Goal: Information Seeking & Learning: Learn about a topic

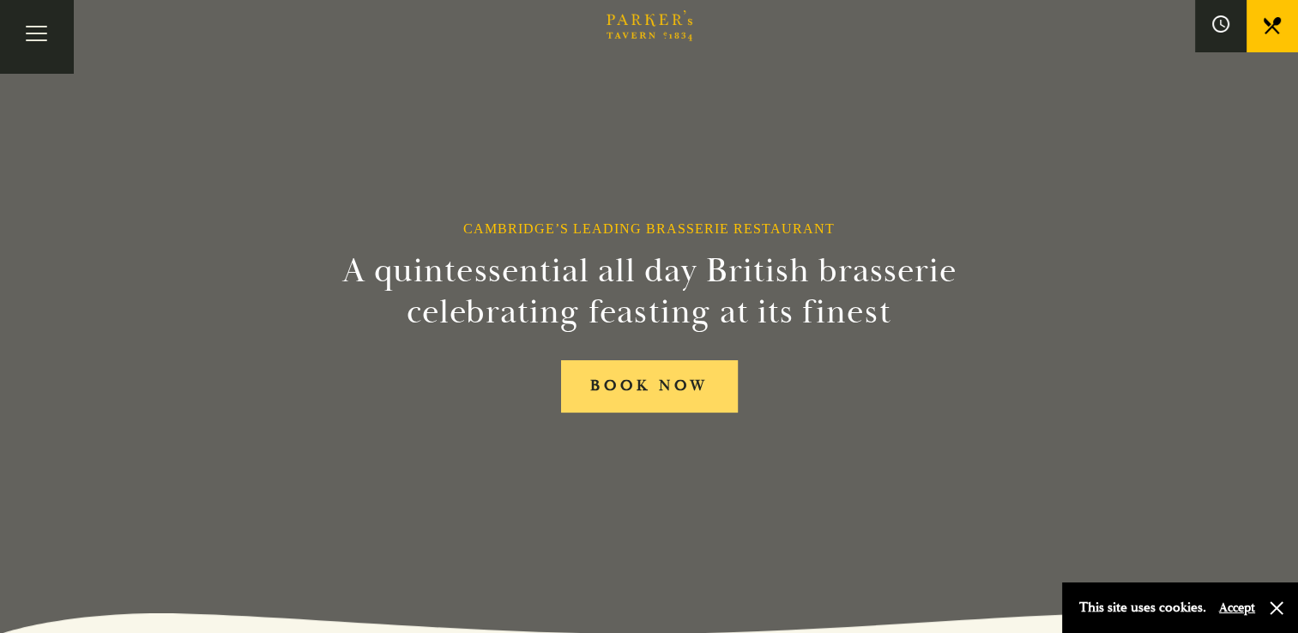
click at [617, 396] on link "BOOK NOW" at bounding box center [649, 386] width 177 height 52
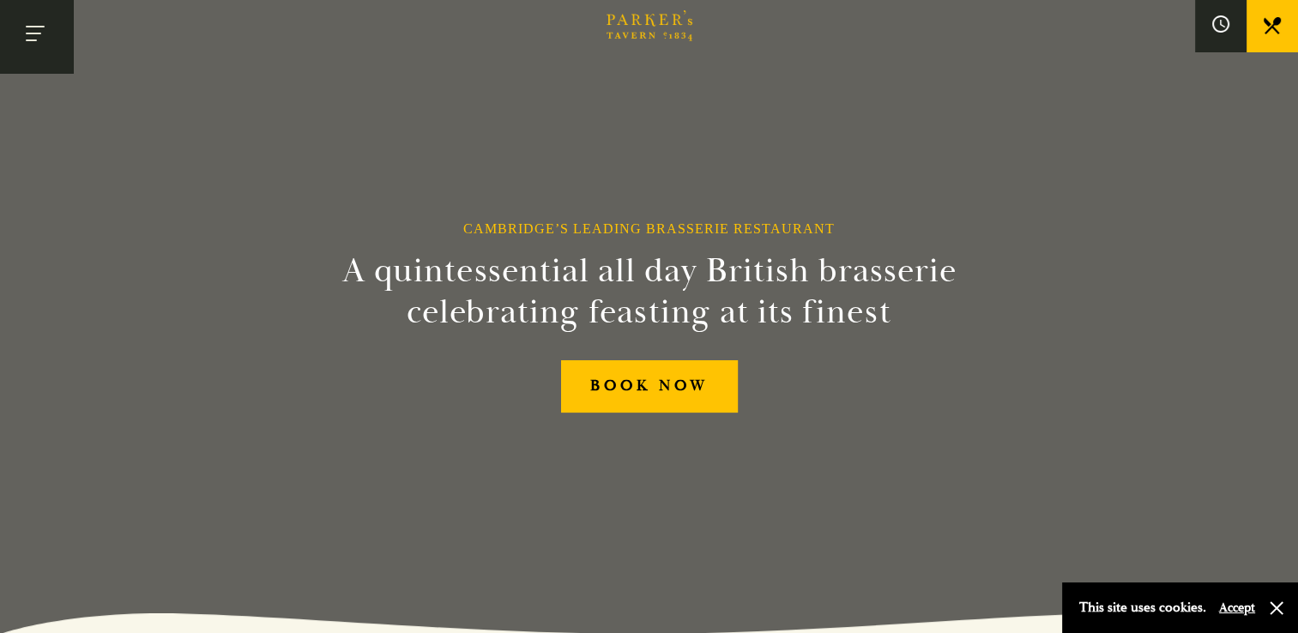
click at [37, 49] on button "Toggle navigation" at bounding box center [36, 36] width 73 height 73
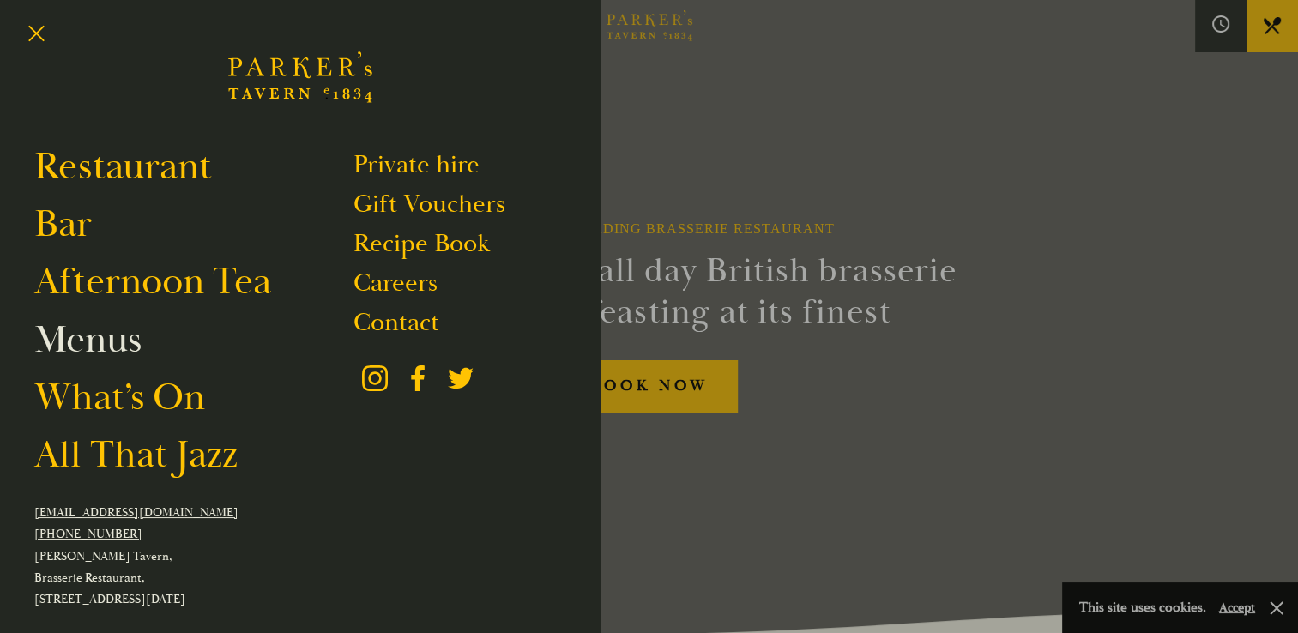
click at [112, 333] on link "Menus" at bounding box center [87, 340] width 107 height 48
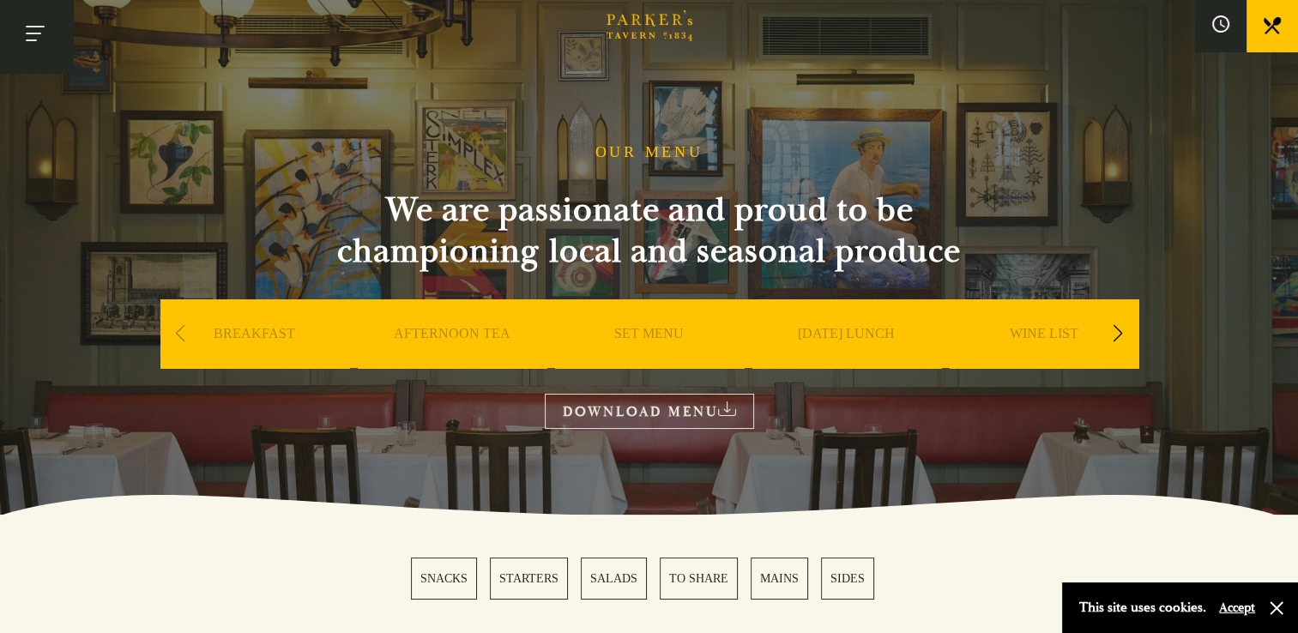
click at [34, 30] on button "Toggle navigation" at bounding box center [36, 36] width 73 height 73
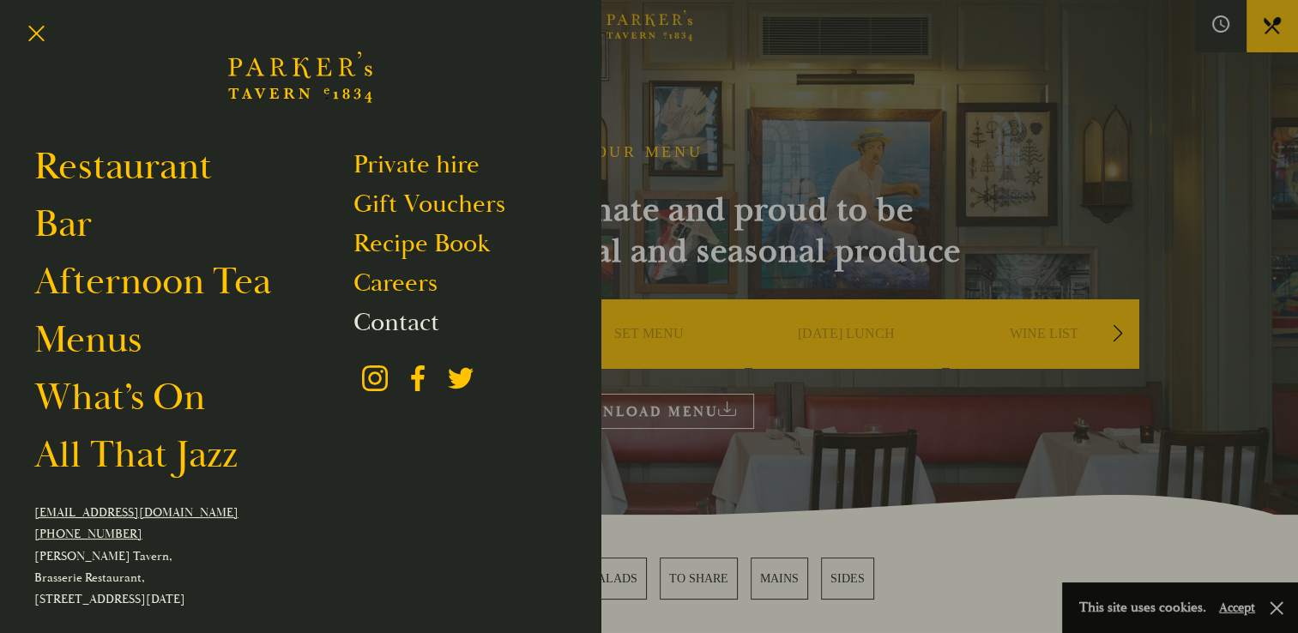
click at [368, 311] on link "Contact" at bounding box center [396, 322] width 86 height 33
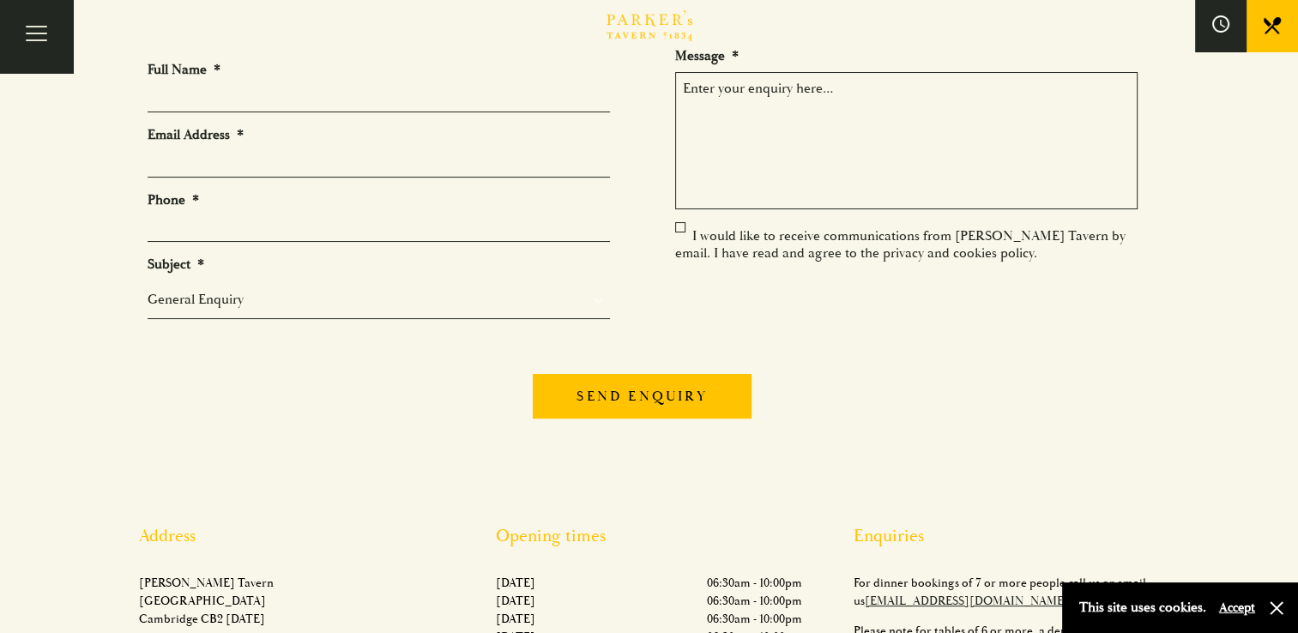
scroll to position [148, 0]
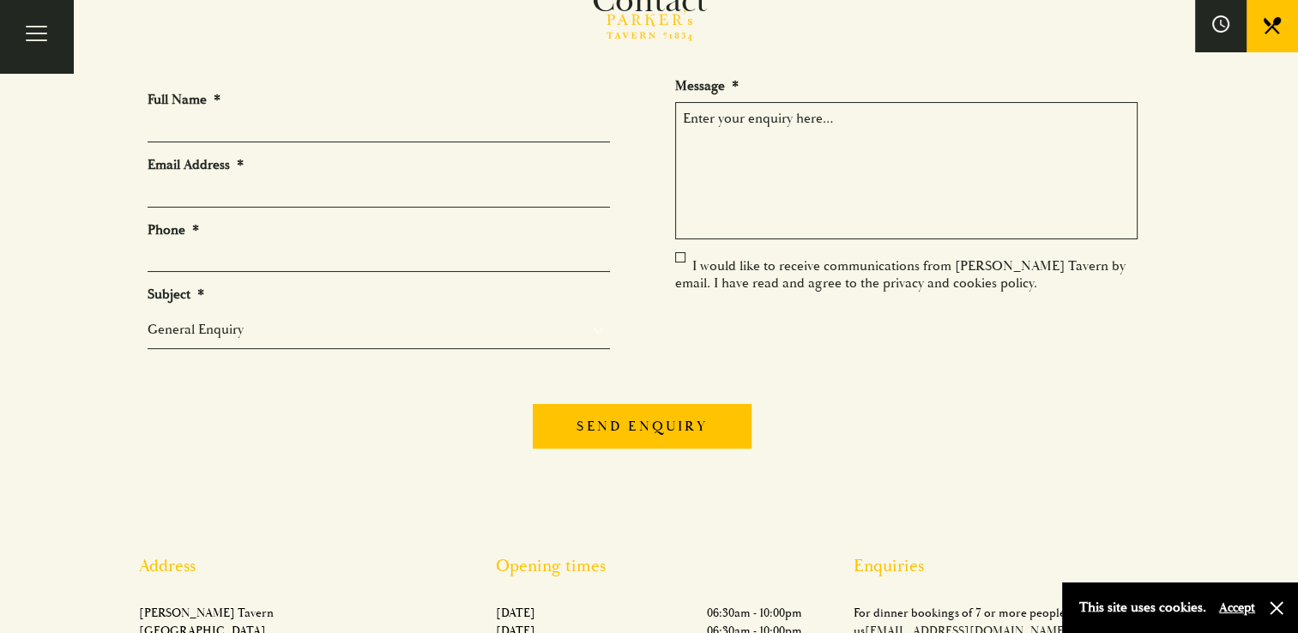
click at [792, 64] on div "Full Name * Email Address * Phone * Subject * General Enquiry Private Bookings …" at bounding box center [650, 267] width 1030 height 406
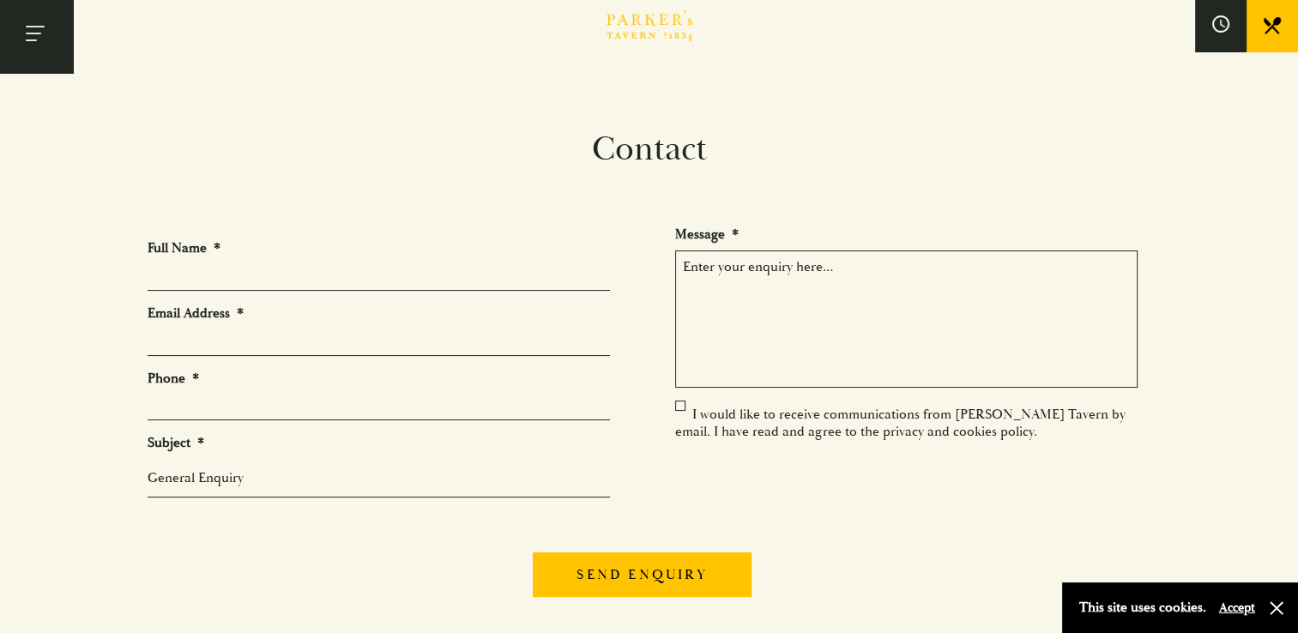
click at [36, 33] on button "Toggle navigation" at bounding box center [36, 36] width 73 height 73
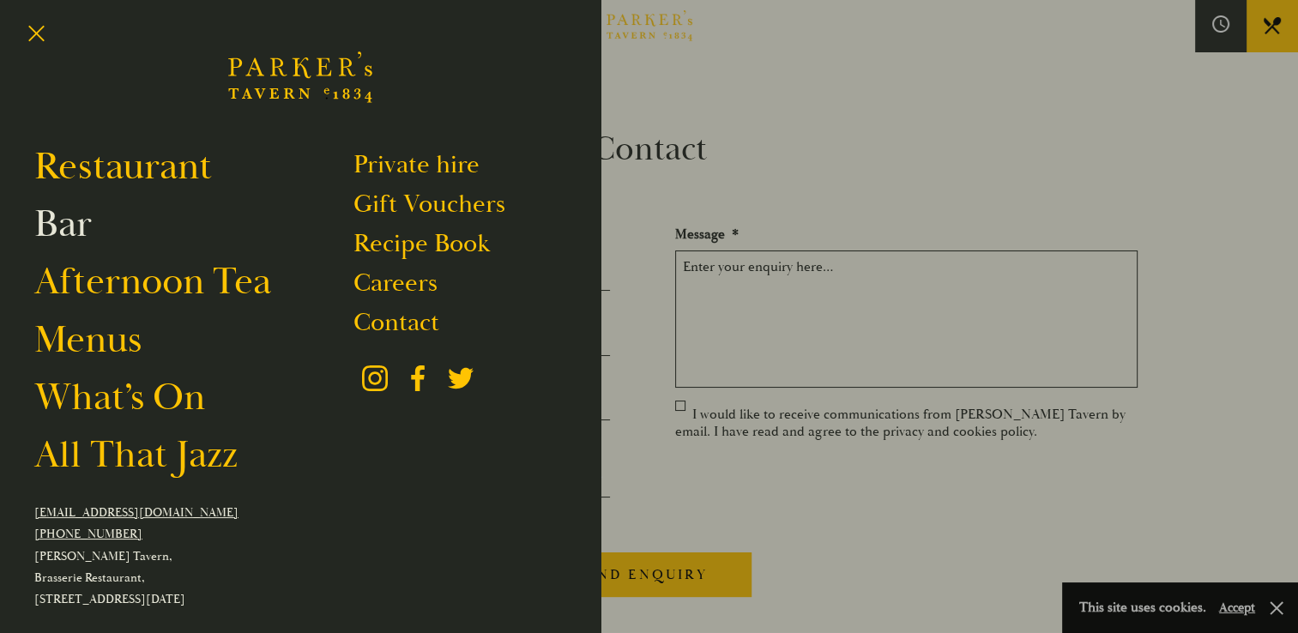
click at [71, 224] on link "Bar" at bounding box center [62, 224] width 57 height 48
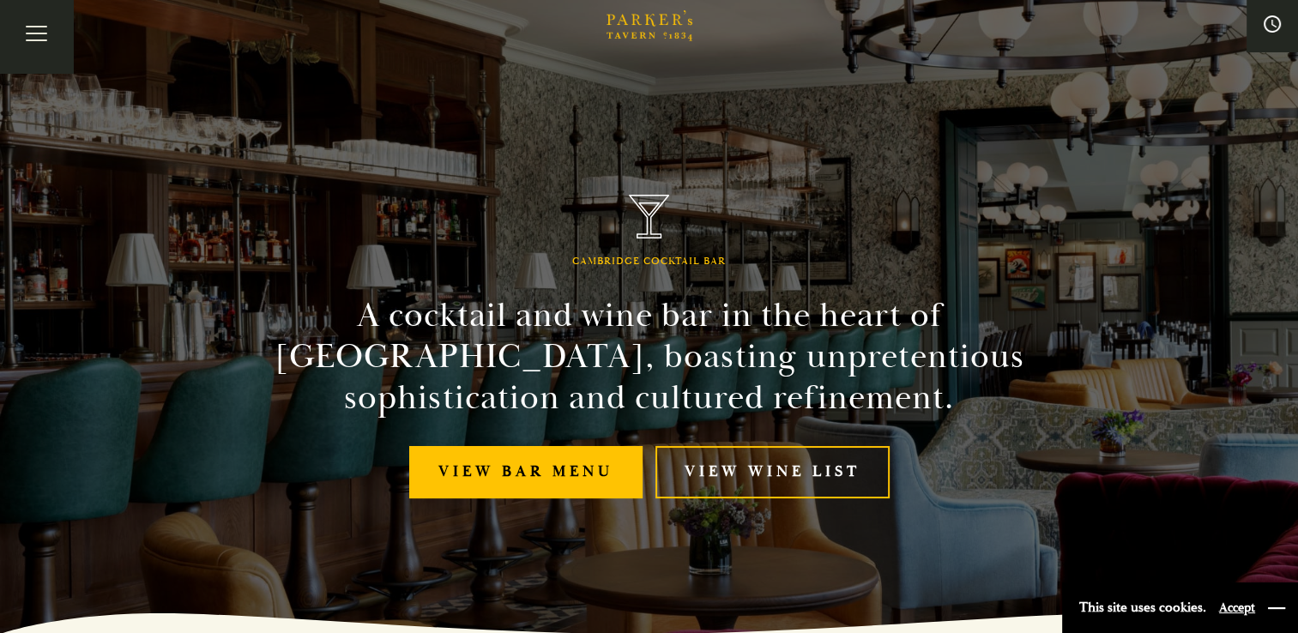
click at [1277, 603] on button "button" at bounding box center [1276, 608] width 17 height 17
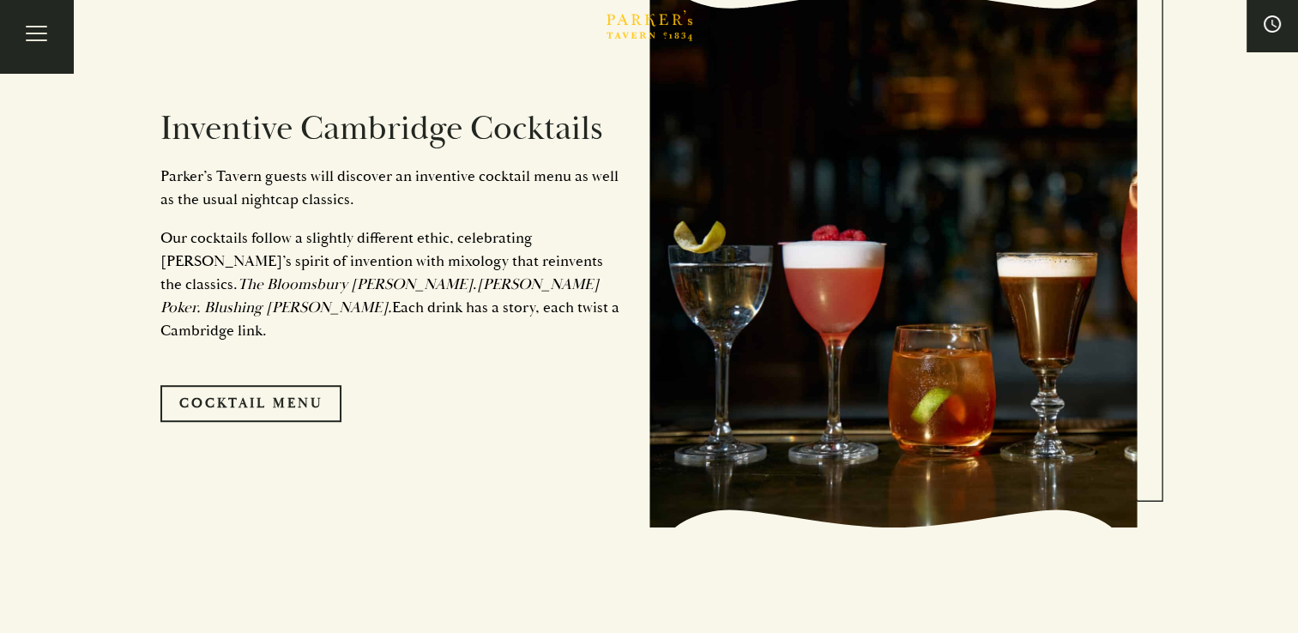
scroll to position [1, 0]
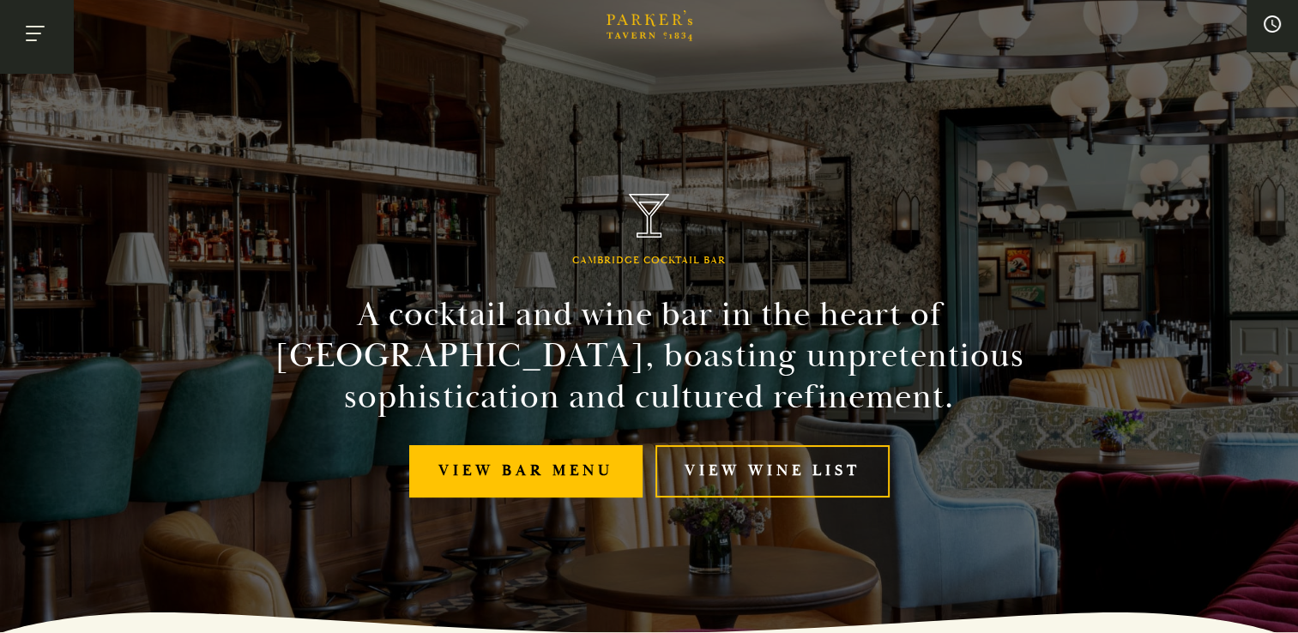
click at [33, 31] on button "Toggle navigation" at bounding box center [36, 36] width 73 height 73
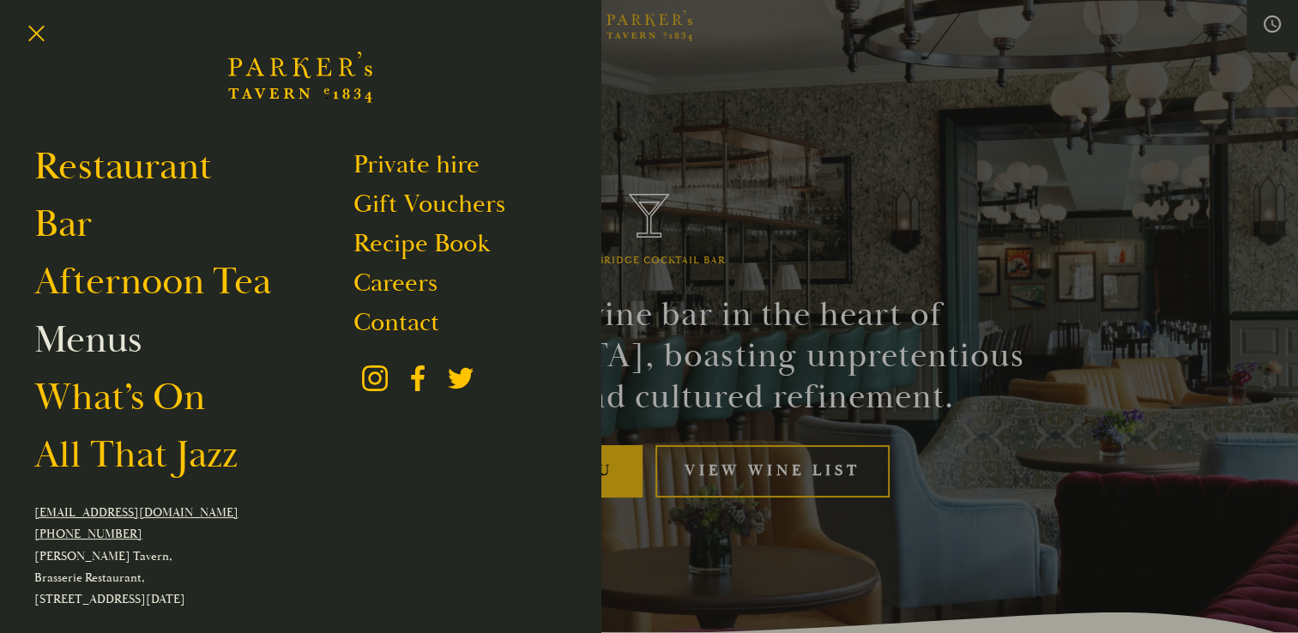
click at [107, 334] on link "Menus" at bounding box center [87, 340] width 107 height 48
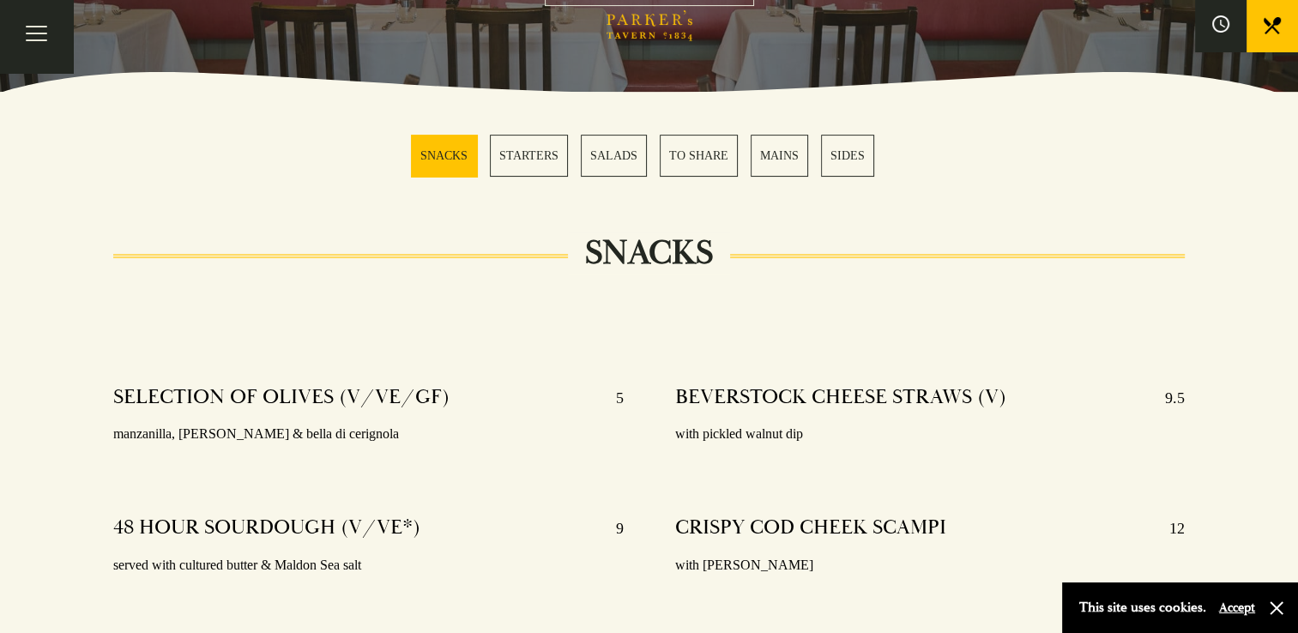
scroll to position [480, 0]
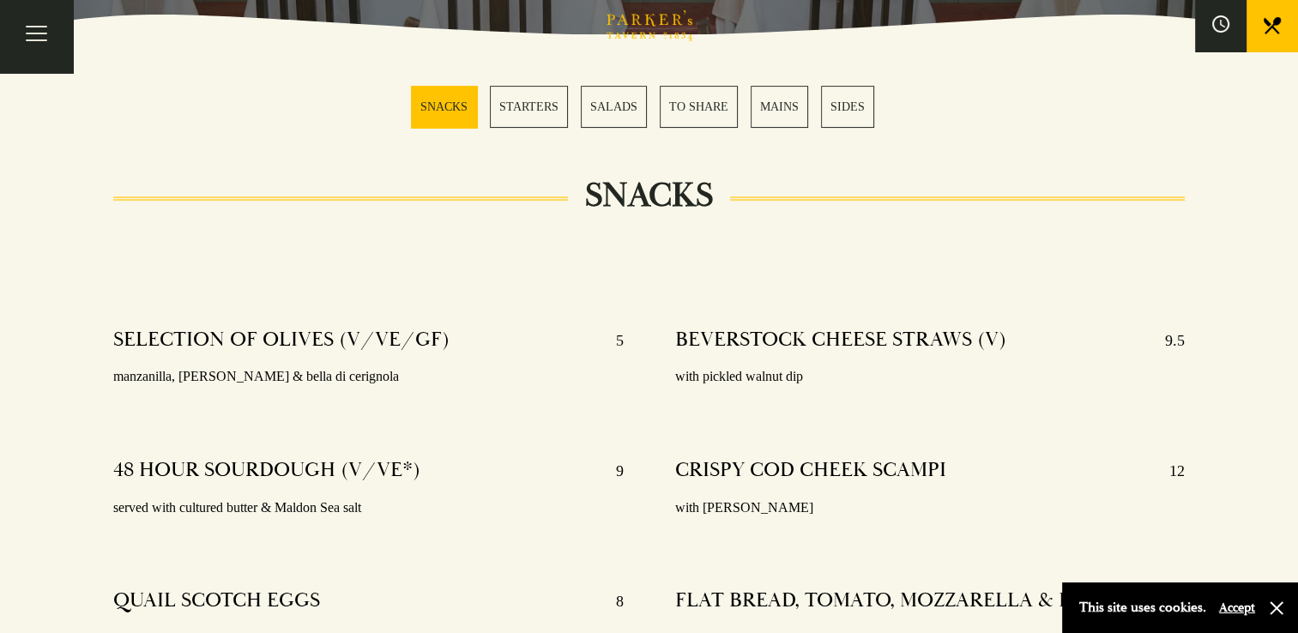
click at [779, 103] on link "MAINS" at bounding box center [779, 107] width 57 height 42
